Goal: Navigation & Orientation: Understand site structure

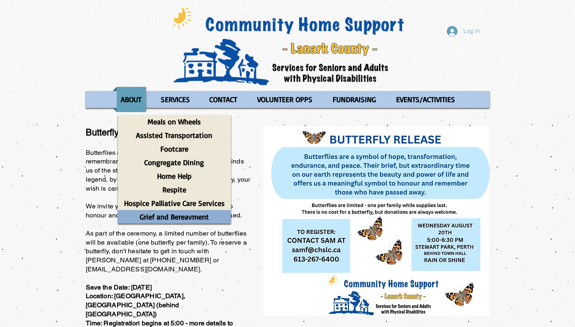
click at [164, 217] on p "Grief and Bereavment" at bounding box center [174, 217] width 77 height 14
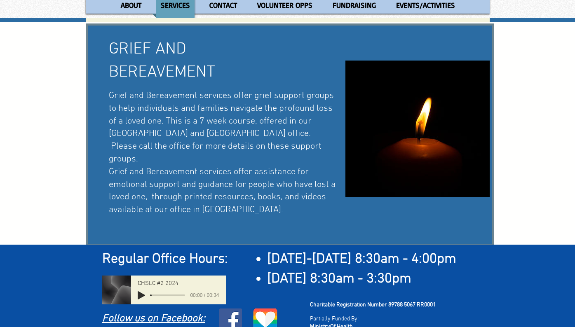
scroll to position [28, 0]
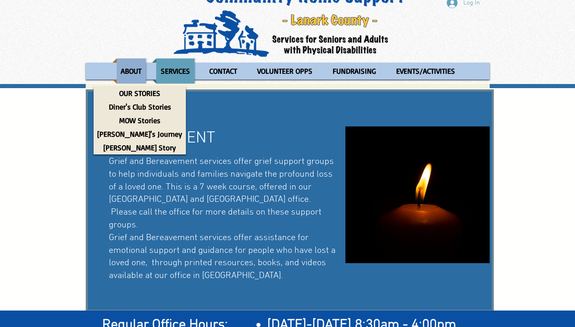
click at [130, 70] on p "ABOUT" at bounding box center [131, 70] width 28 height 25
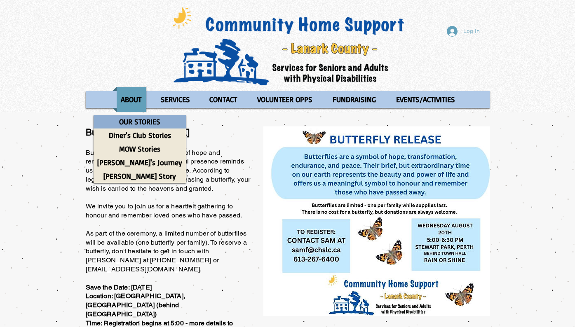
click at [126, 121] on p "OUR STORIES" at bounding box center [139, 122] width 49 height 14
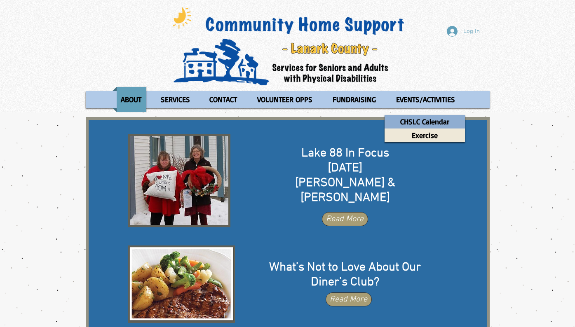
click at [417, 124] on p "CHSLC Calendar" at bounding box center [424, 122] width 56 height 14
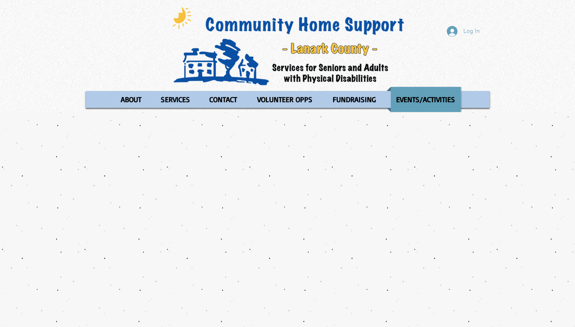
click at [244, 27] on img at bounding box center [288, 46] width 243 height 82
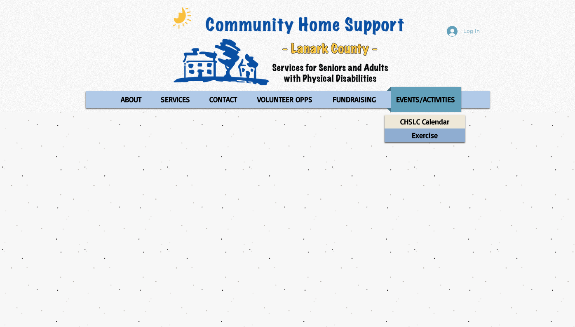
click at [423, 135] on p "Exercise" at bounding box center [424, 136] width 33 height 14
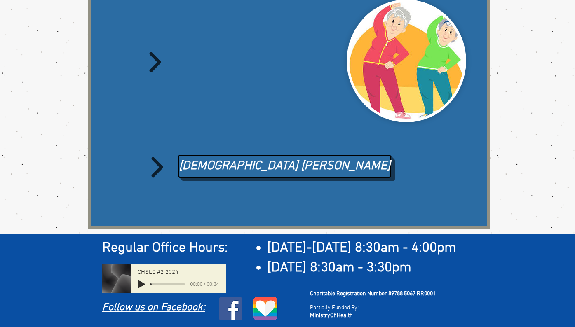
scroll to position [203, 0]
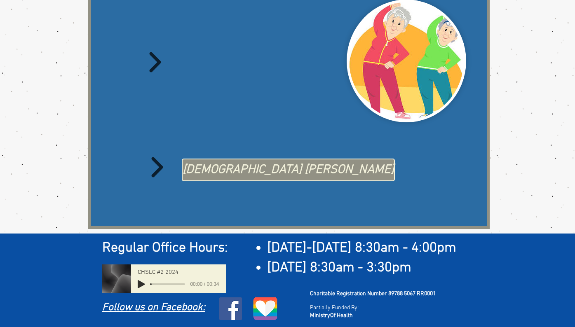
click at [256, 159] on link "Taoist Tai Chi" at bounding box center [288, 170] width 213 height 23
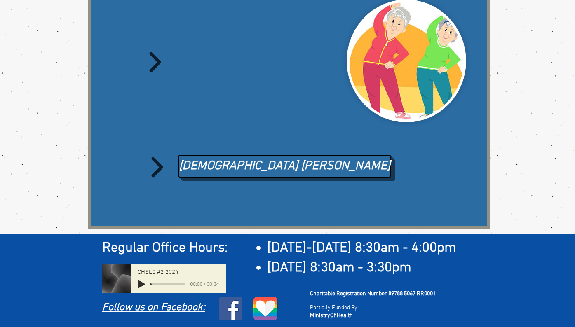
scroll to position [0, 0]
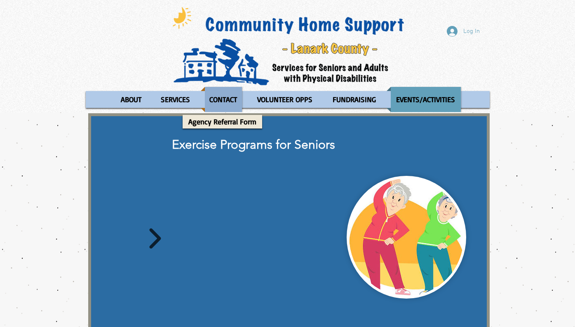
click at [214, 96] on p "CONTACT" at bounding box center [223, 99] width 35 height 25
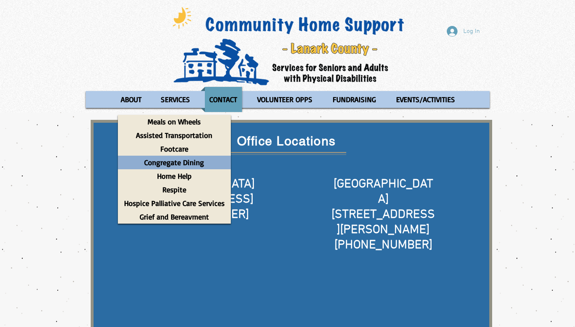
click at [171, 164] on p "Congregate Dining" at bounding box center [173, 163] width 67 height 14
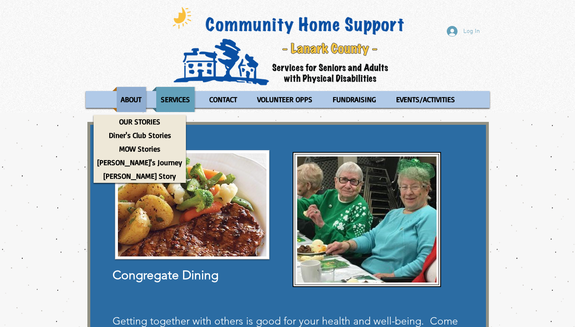
click at [135, 99] on p "ABOUT" at bounding box center [131, 99] width 28 height 25
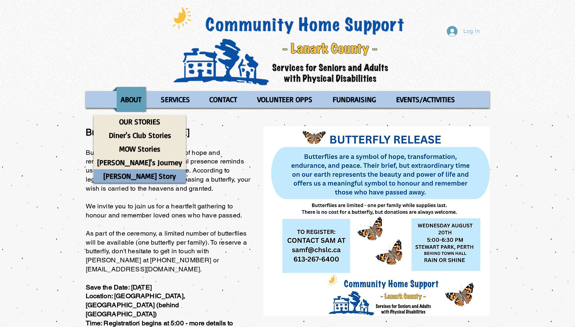
click at [125, 172] on p "[PERSON_NAME] Story" at bounding box center [140, 176] width 80 height 14
